Goal: Information Seeking & Learning: Learn about a topic

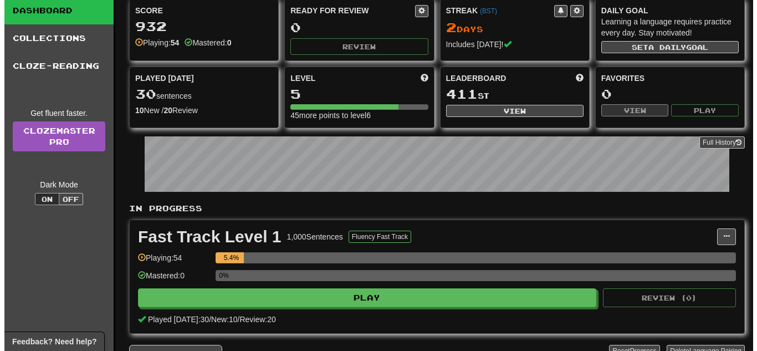
scroll to position [55, 0]
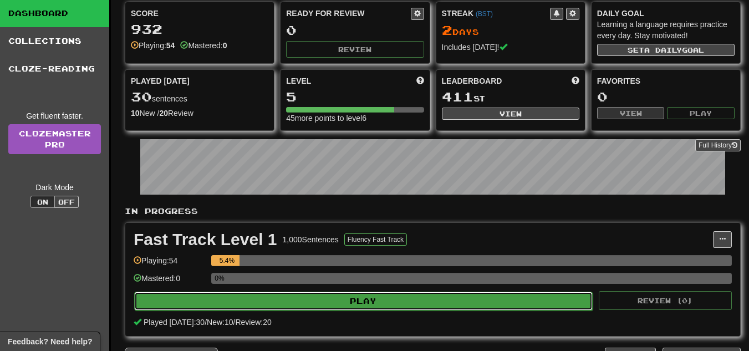
click at [420, 309] on button "Play" at bounding box center [363, 301] width 458 height 19
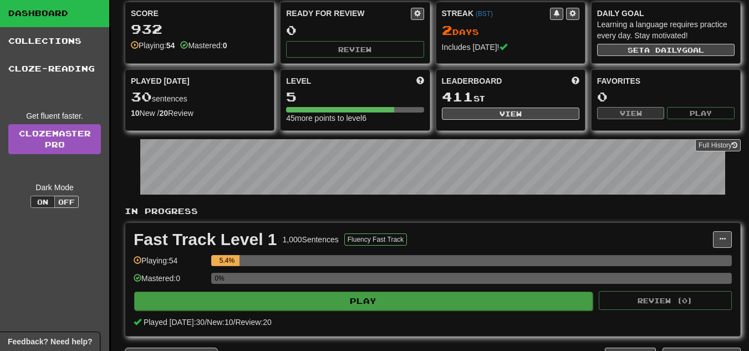
select select "**"
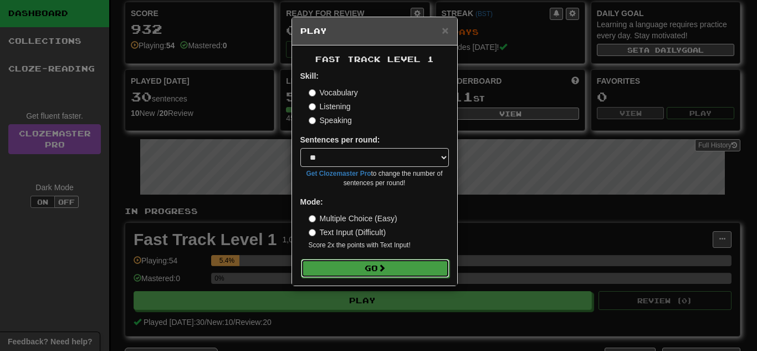
click at [386, 264] on span at bounding box center [382, 268] width 8 height 8
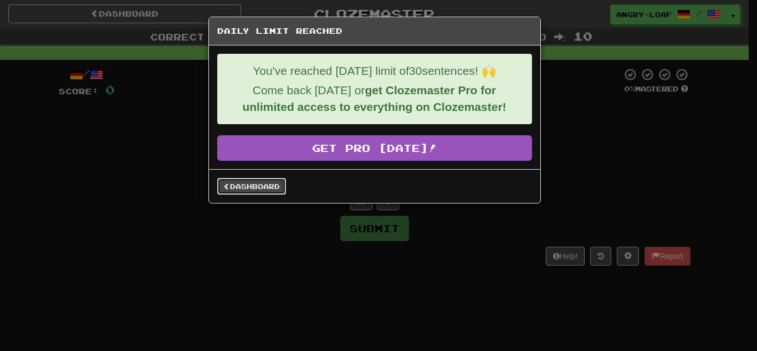
click at [254, 180] on link "Dashboard" at bounding box center [251, 186] width 69 height 17
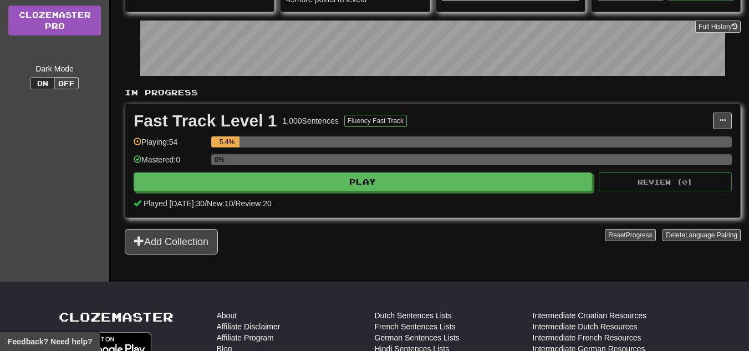
scroll to position [200, 0]
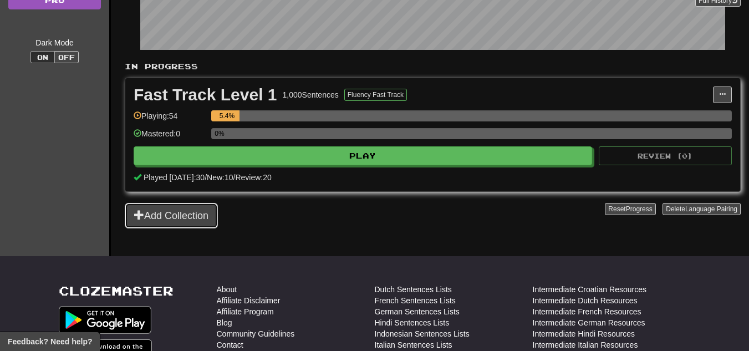
click at [192, 205] on button "Add Collection" at bounding box center [171, 216] width 93 height 26
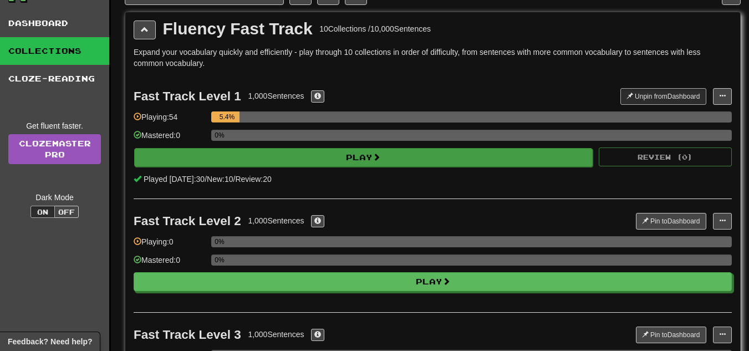
scroll to position [44, 0]
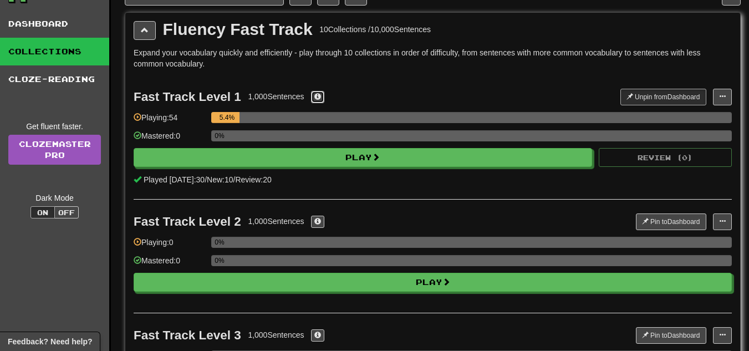
click at [320, 93] on span at bounding box center [317, 96] width 7 height 7
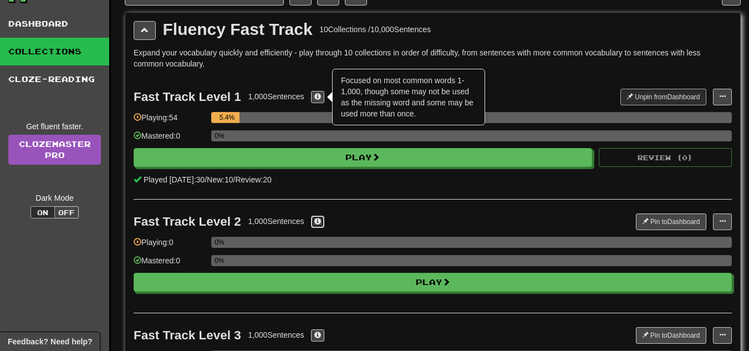
click at [317, 219] on span at bounding box center [317, 221] width 7 height 7
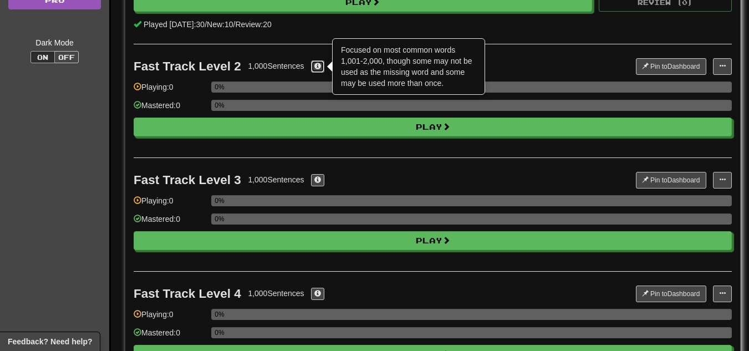
scroll to position [203, 0]
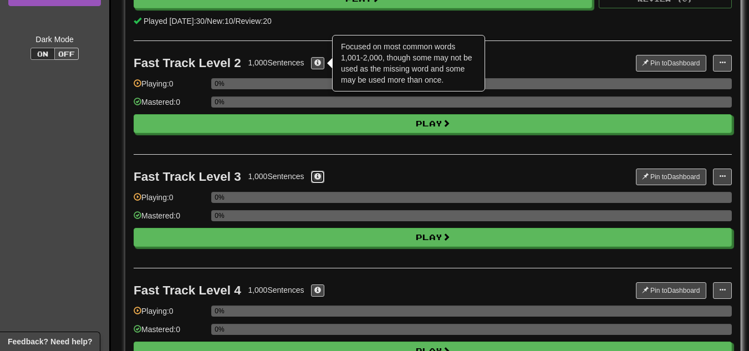
click at [321, 174] on span at bounding box center [317, 176] width 7 height 7
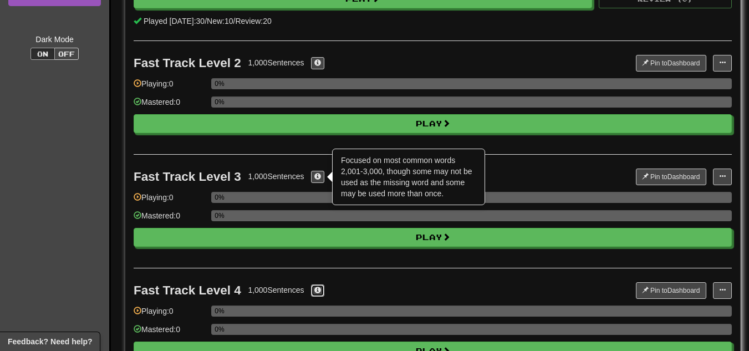
click at [323, 287] on button at bounding box center [317, 290] width 13 height 12
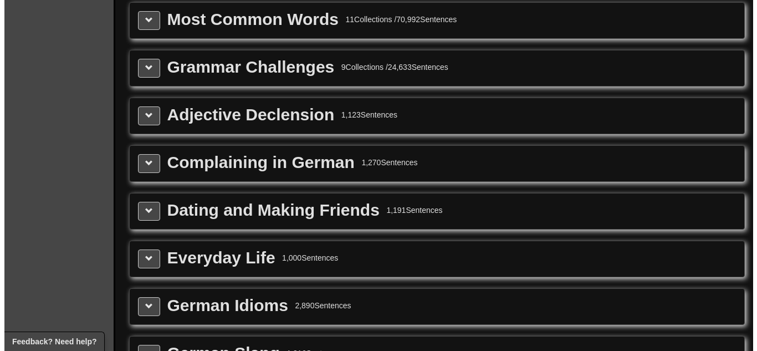
scroll to position [1184, 0]
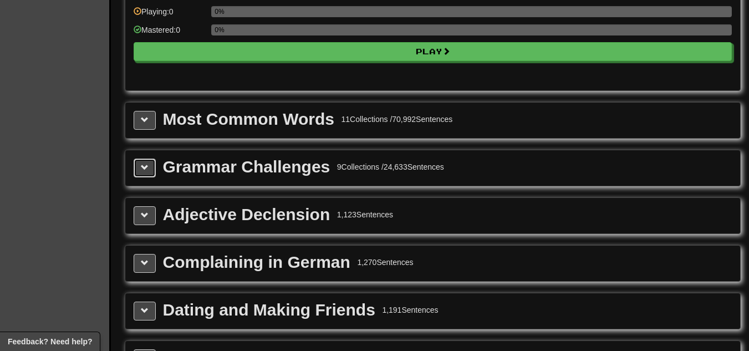
click at [137, 164] on button at bounding box center [145, 168] width 22 height 19
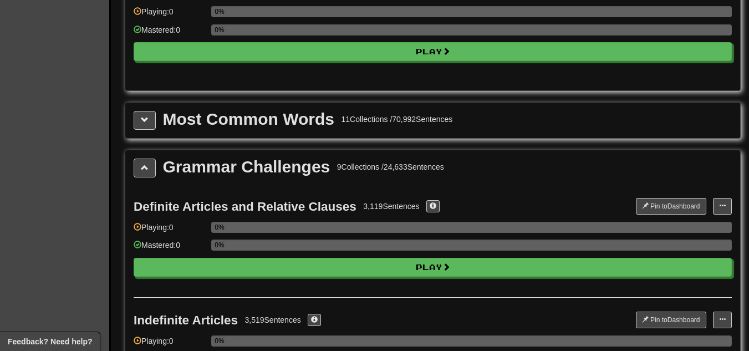
click at [230, 282] on div "Definite Articles and Relative Clauses 3,119 Sentences Pin to Dashboard Pin to …" at bounding box center [433, 240] width 598 height 113
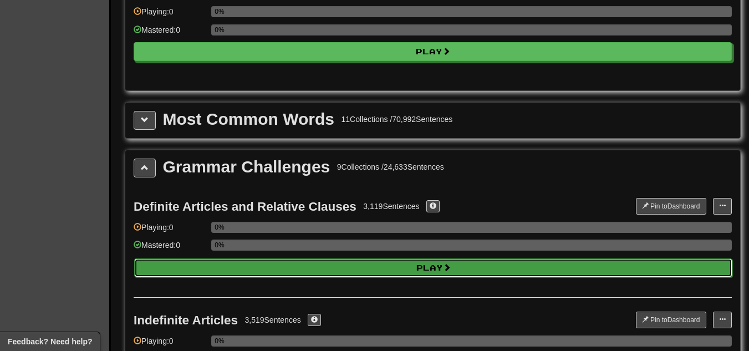
click at [237, 267] on button "Play" at bounding box center [433, 267] width 598 height 19
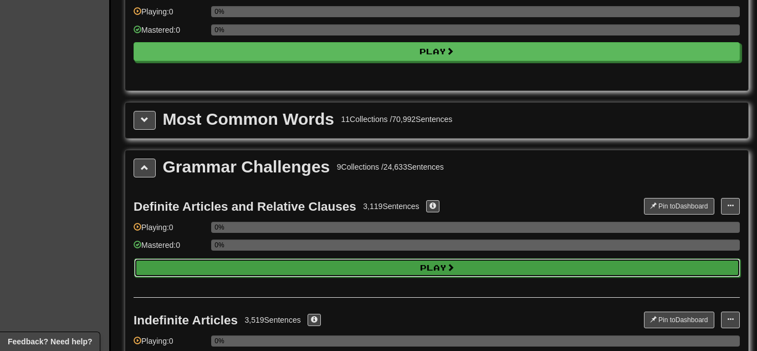
select select "**"
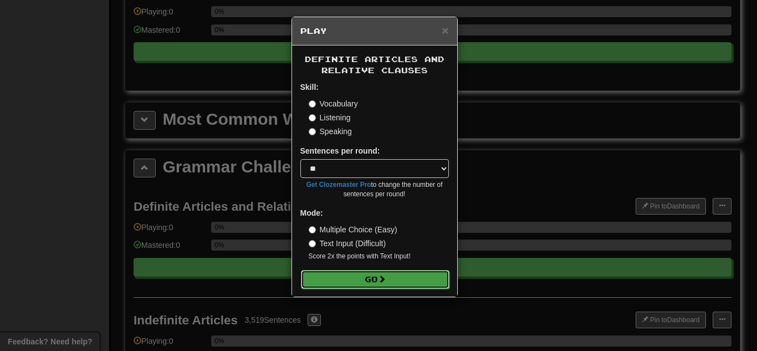
click at [338, 274] on button "Go" at bounding box center [375, 279] width 149 height 19
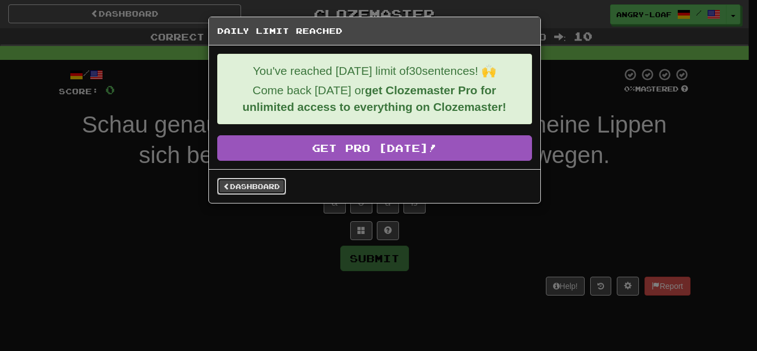
click at [271, 192] on link "Dashboard" at bounding box center [251, 186] width 69 height 17
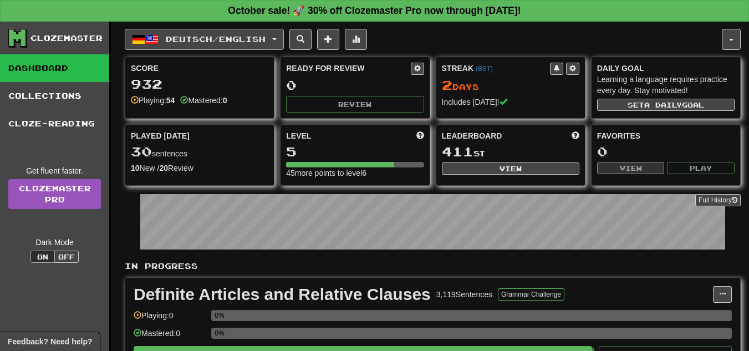
click at [239, 31] on button "Deutsch / English" at bounding box center [204, 39] width 159 height 21
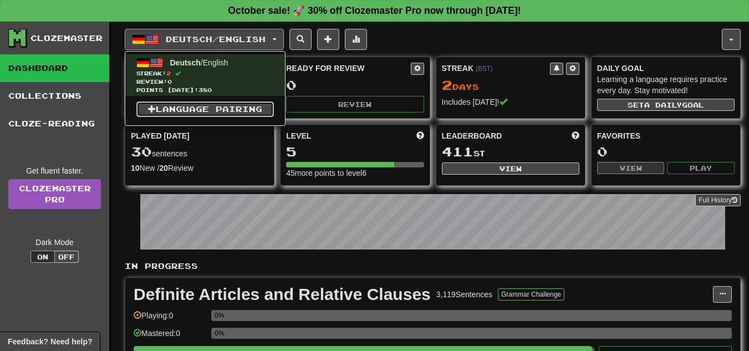
click at [221, 101] on link "Language Pairing" at bounding box center [204, 109] width 137 height 16
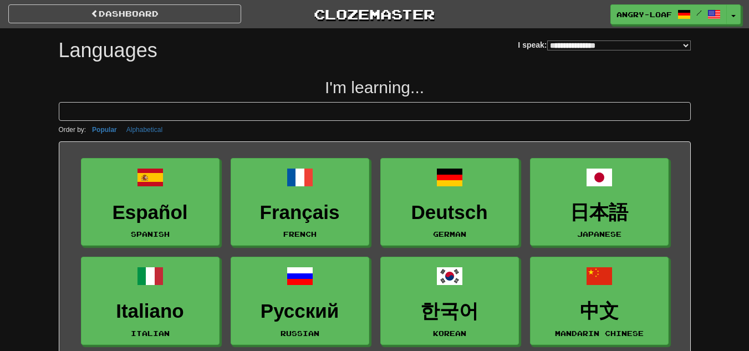
select select "*******"
click at [726, 11] on link "angry-loaf /" at bounding box center [669, 15] width 116 height 20
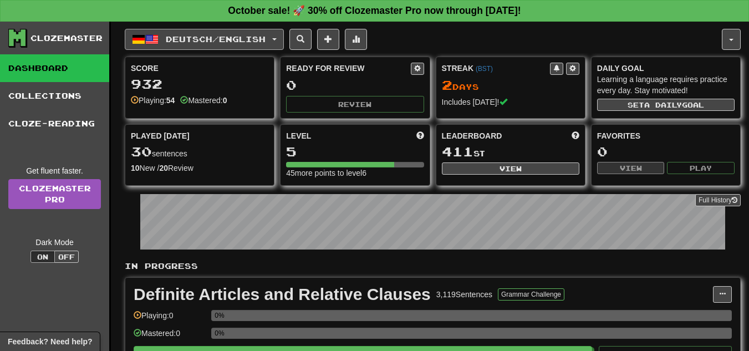
click at [258, 48] on button "Deutsch / English" at bounding box center [204, 39] width 159 height 21
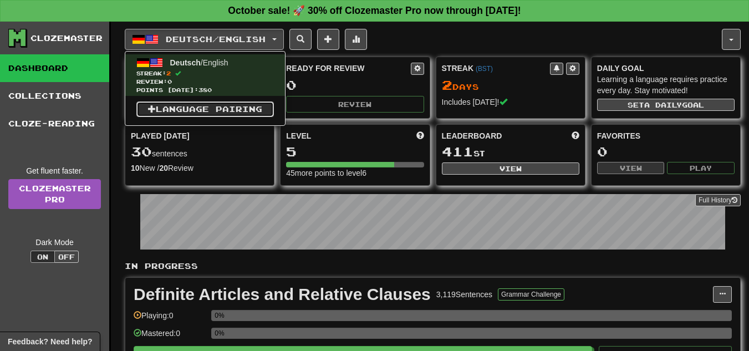
click at [237, 101] on link "Language Pairing" at bounding box center [204, 109] width 137 height 16
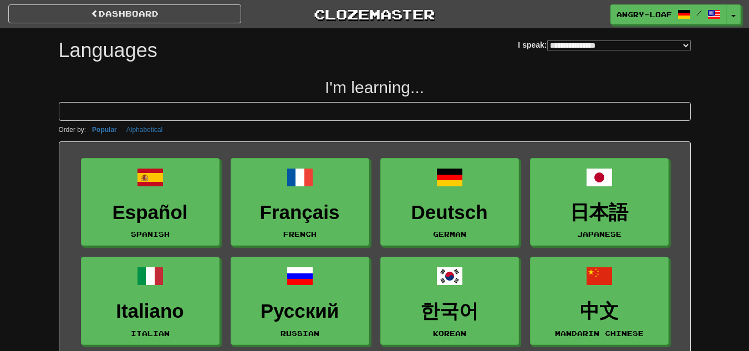
select select "*******"
click at [606, 49] on select "**********" at bounding box center [619, 45] width 144 height 10
click at [547, 40] on select "**********" at bounding box center [619, 45] width 144 height 10
click at [135, 25] on div "dashboard Clozemaster angry-loaf / Toggle Dropdown Dashboard Leaderboard Activi…" at bounding box center [374, 14] width 732 height 28
click at [152, 11] on link "dashboard" at bounding box center [124, 13] width 233 height 19
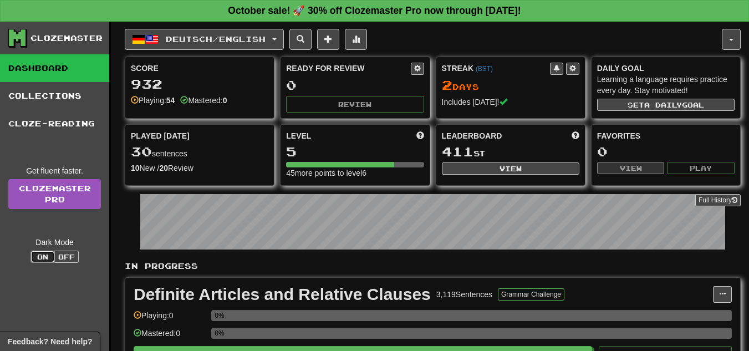
click at [48, 256] on button "On" at bounding box center [42, 257] width 24 height 12
click at [85, 263] on div "Clozemaster Dashboard Collections Cloze-Reading Get fluent faster. Clozemaster …" at bounding box center [55, 296] width 111 height 548
click at [57, 253] on button "Off" at bounding box center [66, 257] width 24 height 12
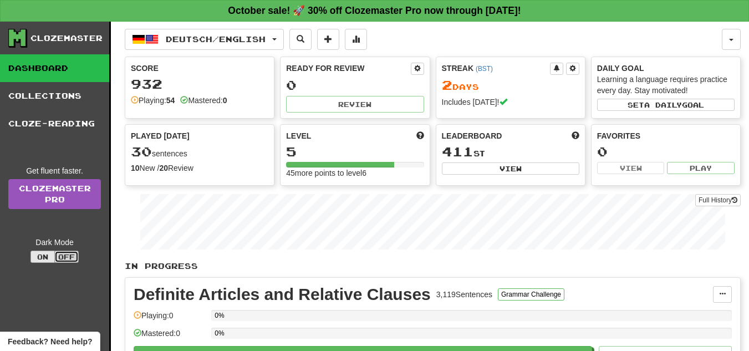
type button "light"
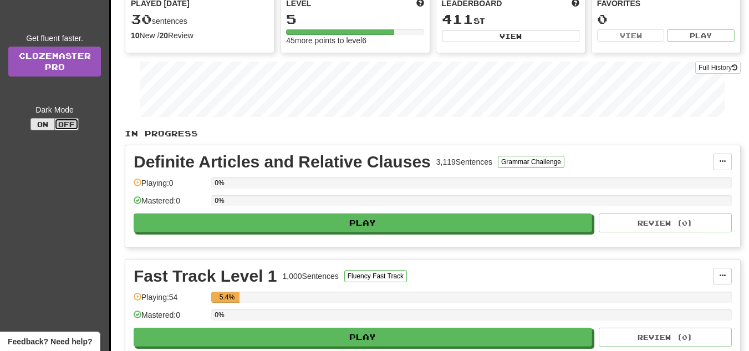
scroll to position [177, 0]
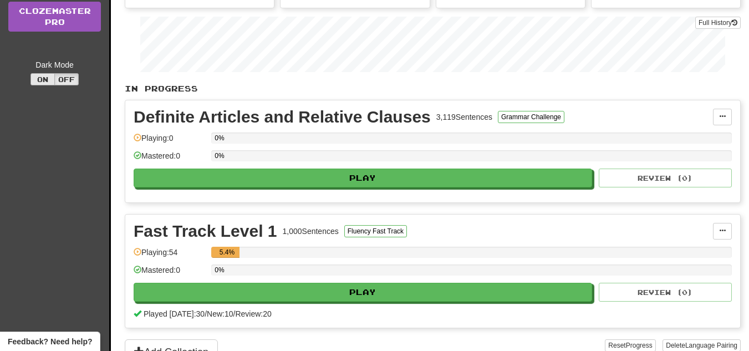
click at [43, 253] on div "Clozemaster Dashboard Collections Cloze-Reading Get fluent faster. Clozemaster …" at bounding box center [55, 118] width 111 height 548
click at [44, 77] on button "On" at bounding box center [42, 79] width 24 height 12
